Goal: Transaction & Acquisition: Purchase product/service

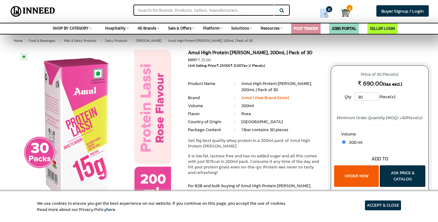
click at [372, 204] on article "ACCEPT & CLOSE" at bounding box center [383, 206] width 36 height 10
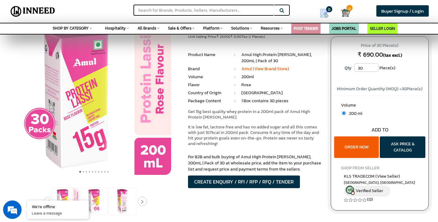
scroll to position [62, 0]
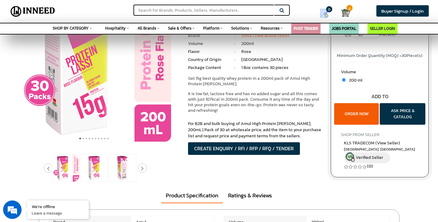
click at [357, 117] on button "ORDER NOW" at bounding box center [356, 114] width 45 height 22
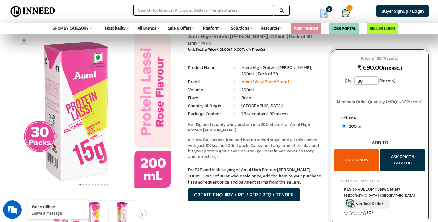
scroll to position [0, 0]
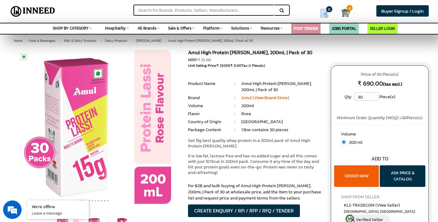
click at [238, 162] on p "It is low fat, lactose free and has no added sugar and all this comes with just…" at bounding box center [255, 165] width 134 height 22
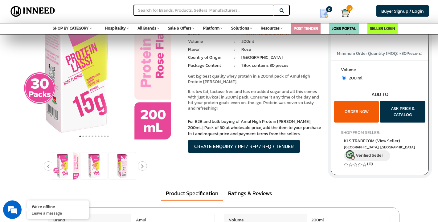
scroll to position [64, 0]
